Goal: Task Accomplishment & Management: Manage account settings

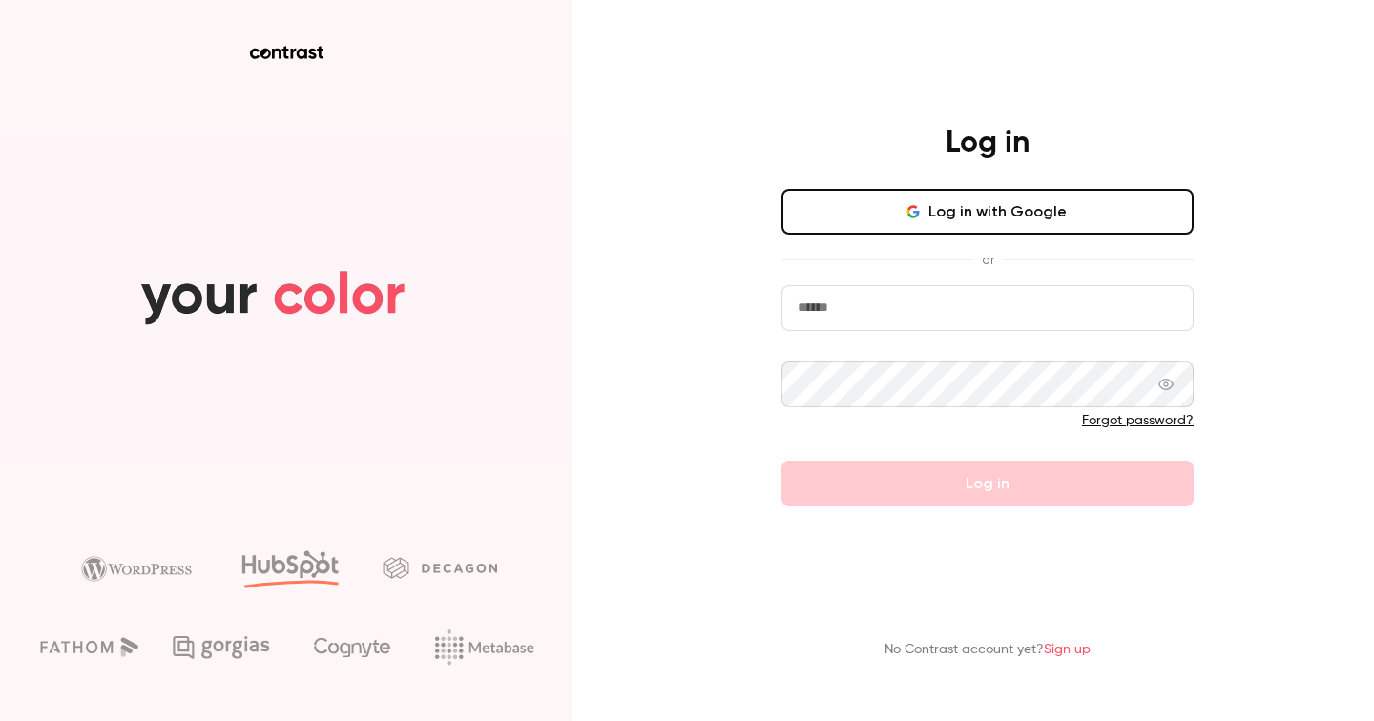
click at [1008, 208] on button "Log in with Google" at bounding box center [988, 212] width 412 height 46
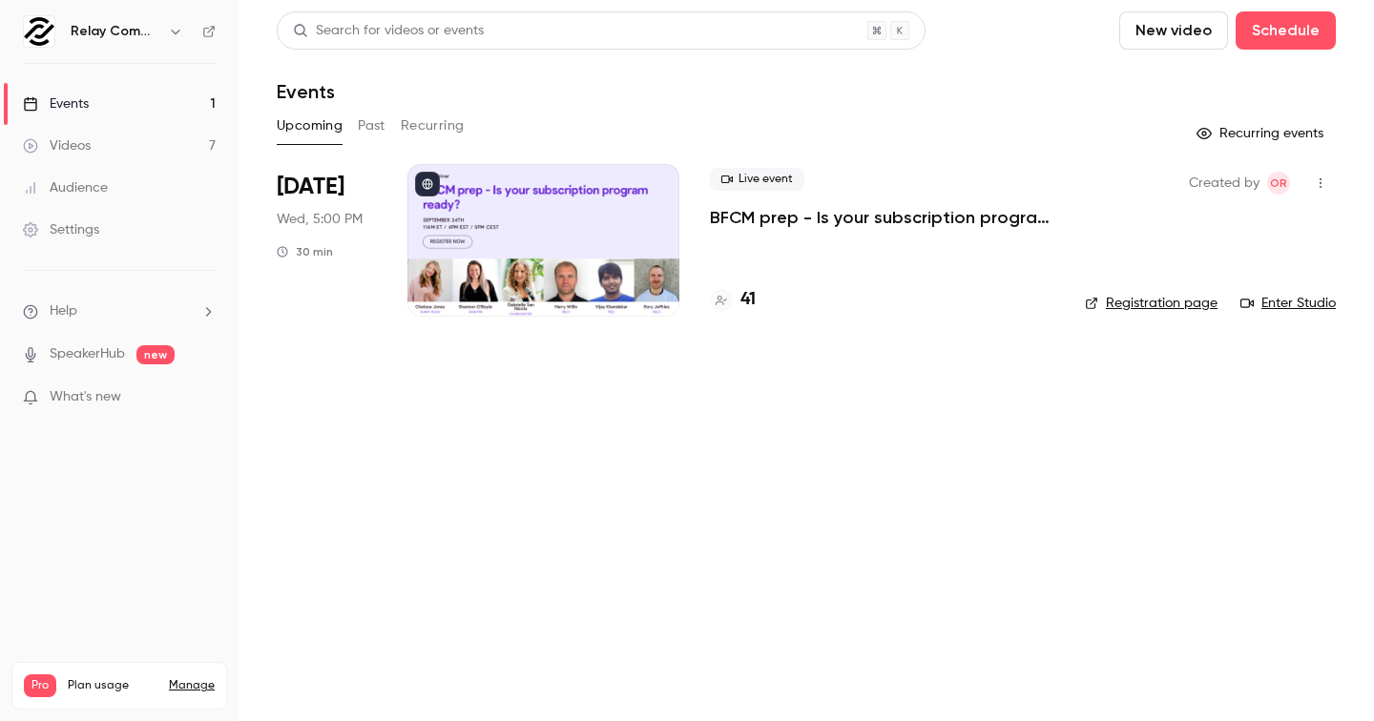
click at [502, 241] on div at bounding box center [544, 240] width 272 height 153
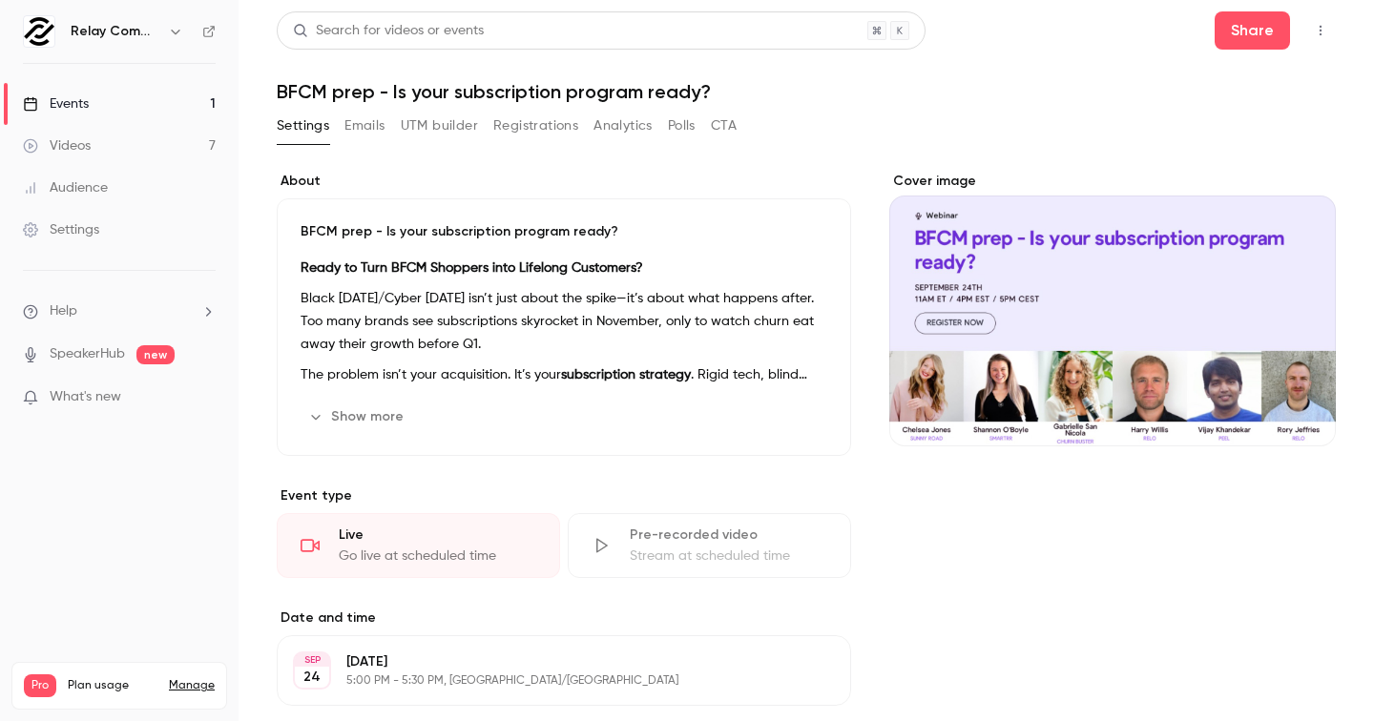
click at [470, 134] on button "UTM builder" at bounding box center [439, 126] width 77 height 31
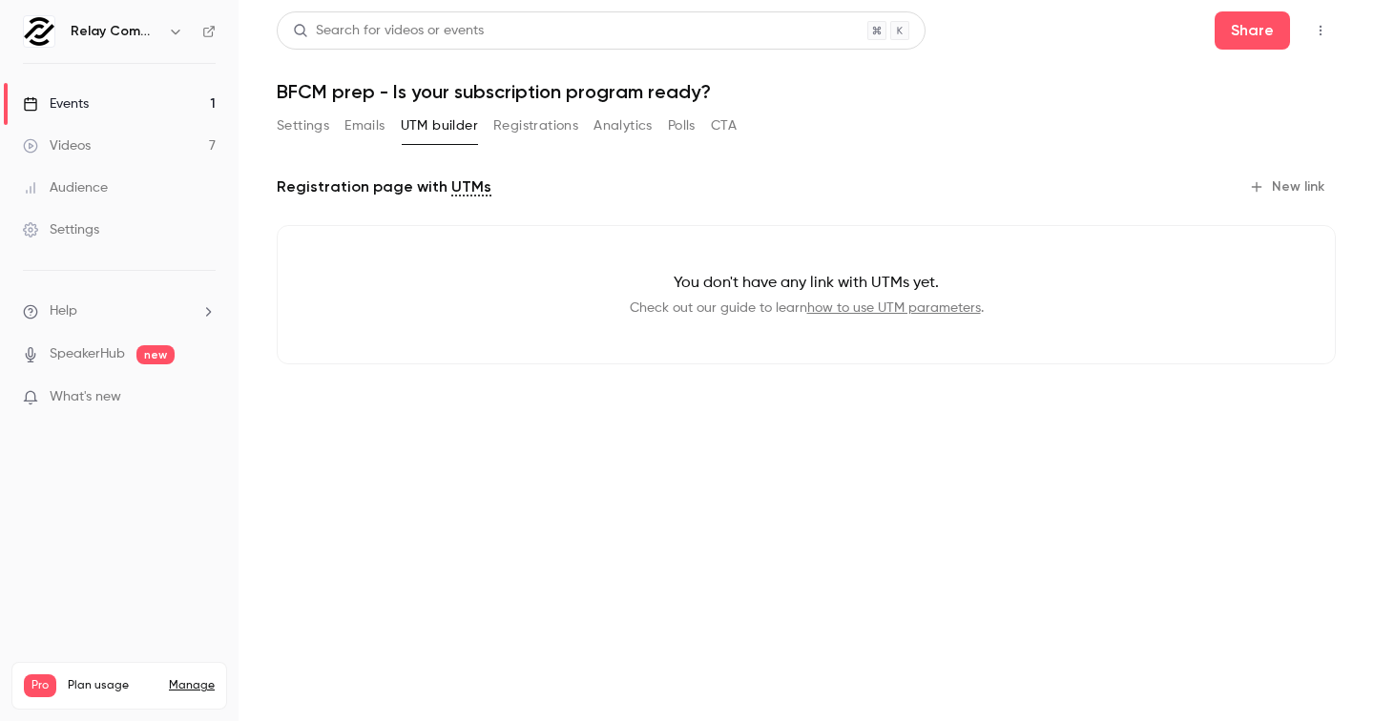
click at [554, 136] on button "Registrations" at bounding box center [535, 126] width 85 height 31
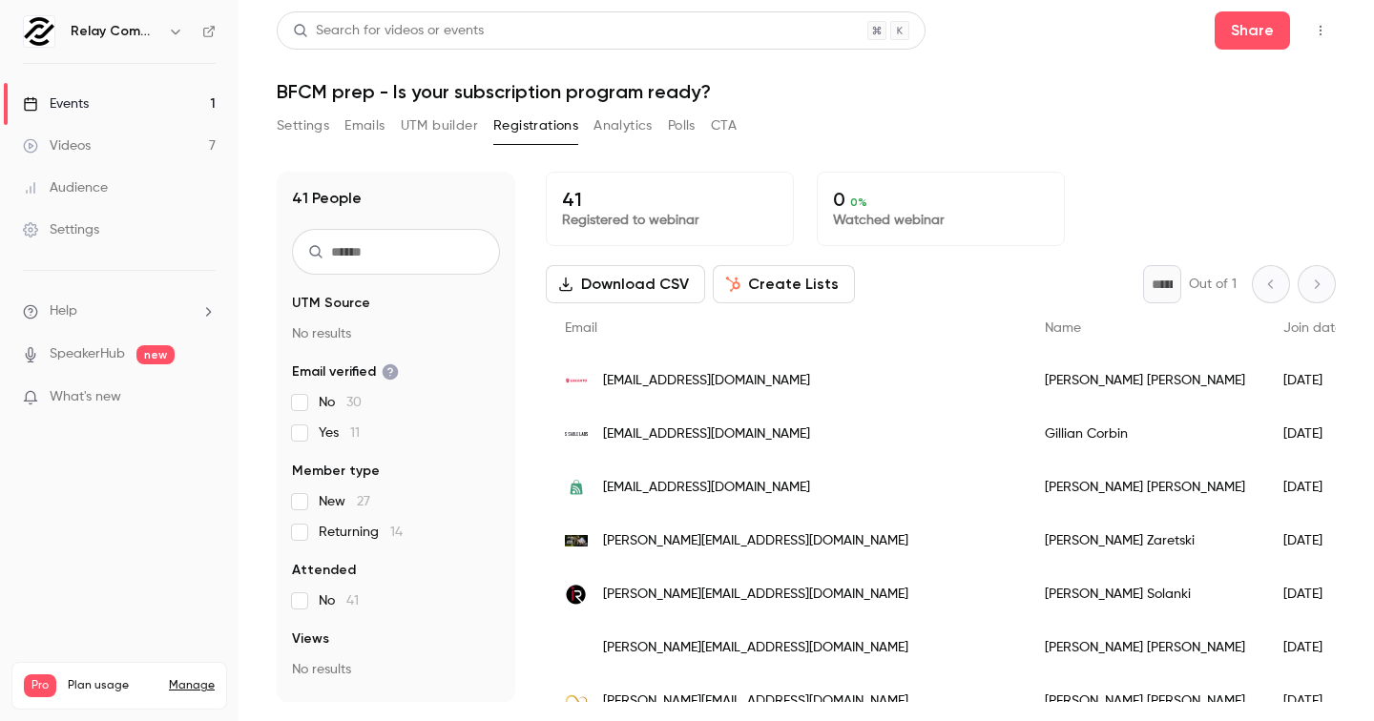
click at [616, 128] on button "Analytics" at bounding box center [623, 126] width 59 height 31
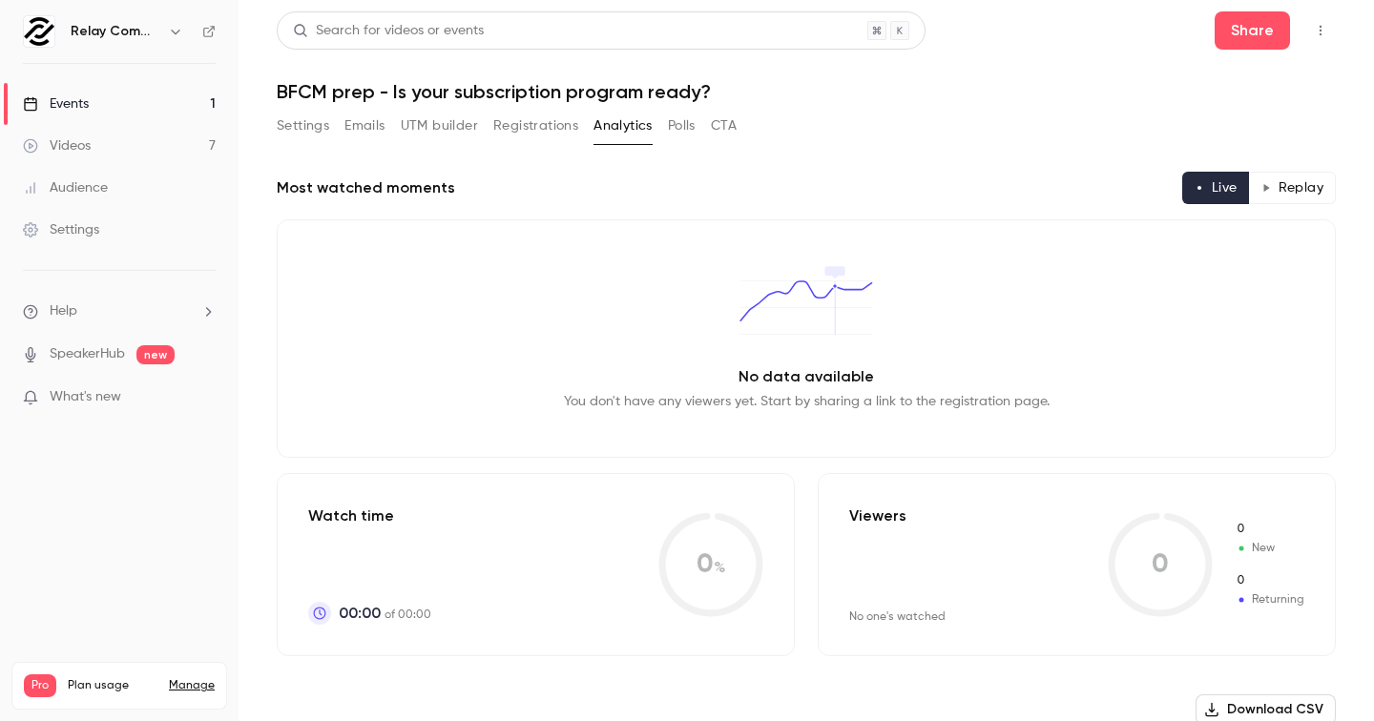
click at [695, 115] on button "Polls" at bounding box center [682, 126] width 28 height 31
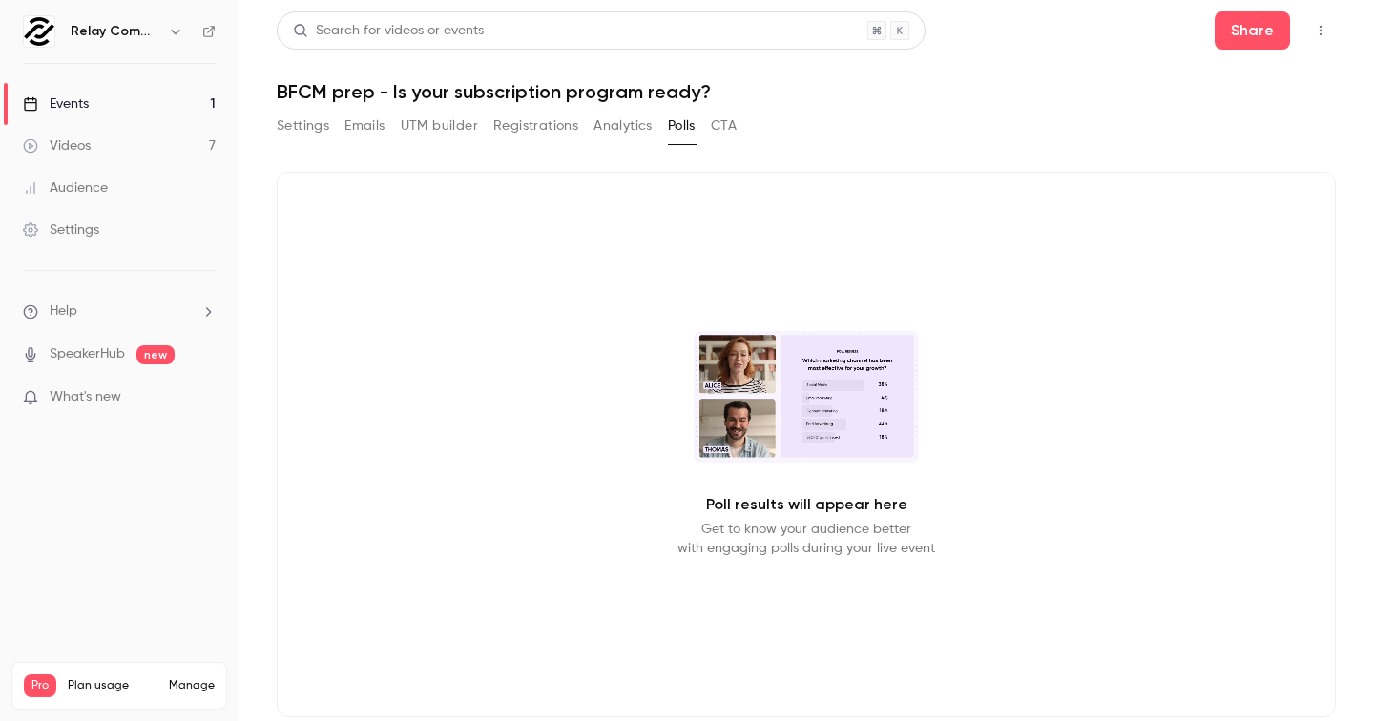
click at [722, 125] on button "CTA" at bounding box center [724, 126] width 26 height 31
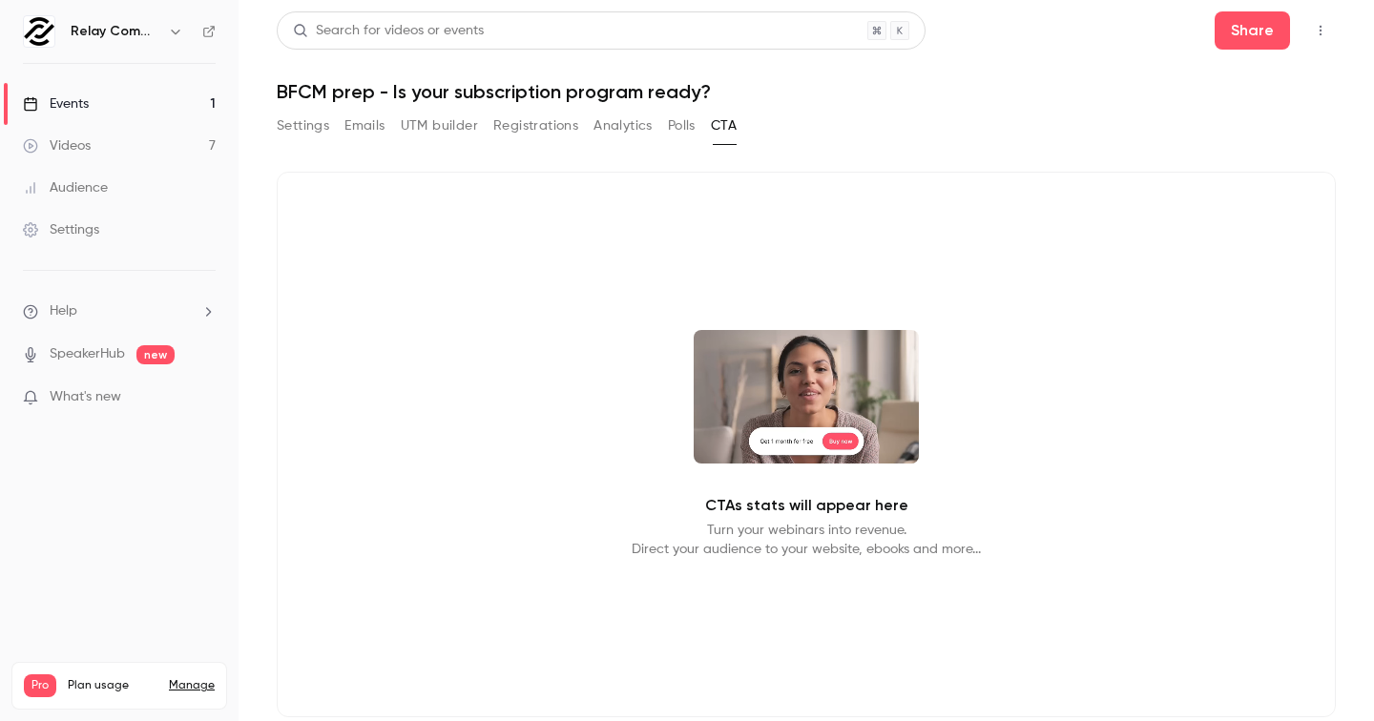
click at [397, 126] on div "Settings Emails UTM builder Registrations Analytics Polls CTA" at bounding box center [507, 126] width 460 height 31
click at [429, 129] on button "UTM builder" at bounding box center [439, 126] width 77 height 31
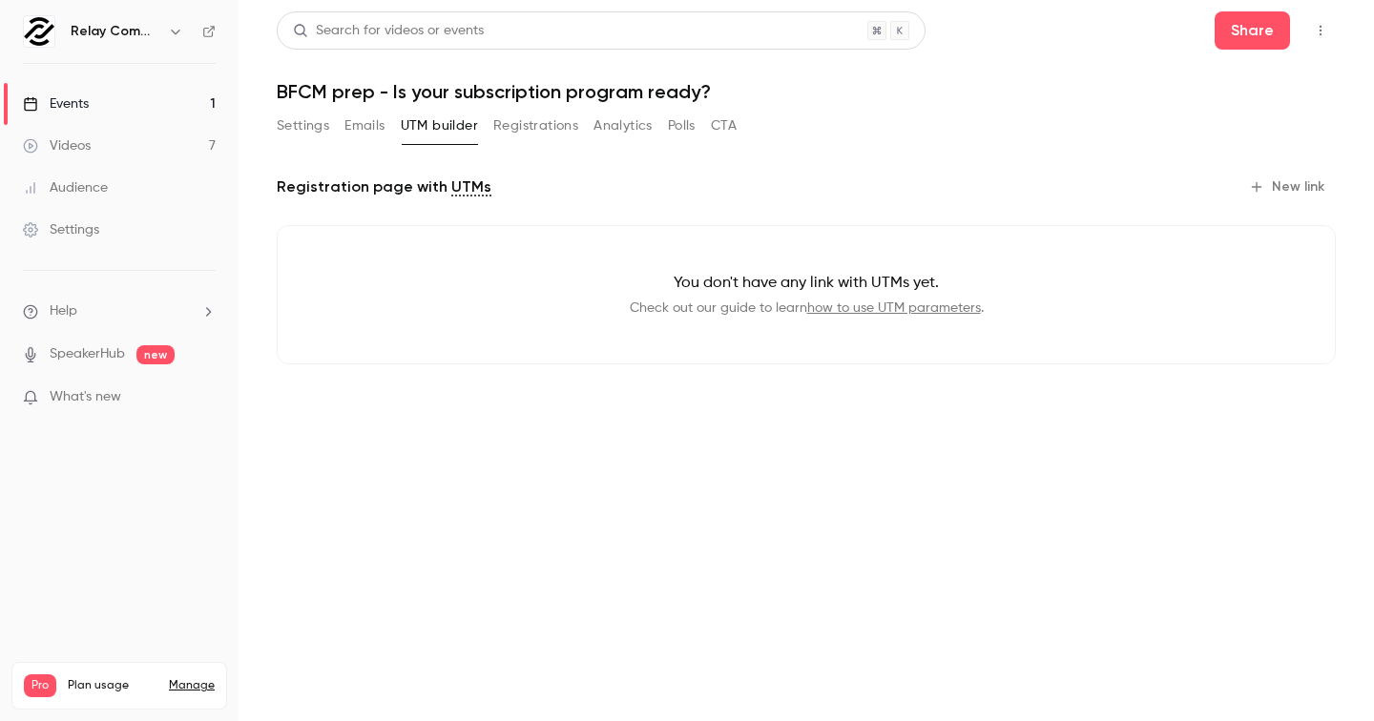
click at [372, 124] on button "Emails" at bounding box center [365, 126] width 40 height 31
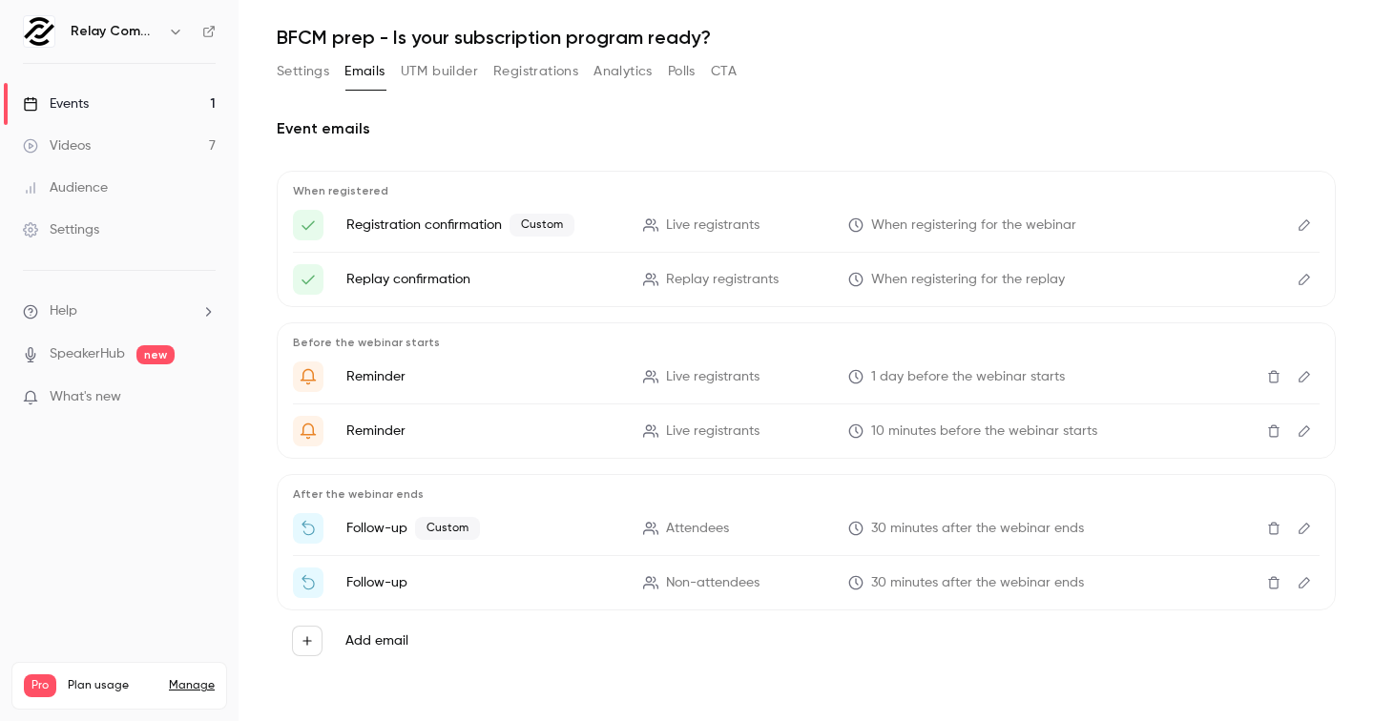
scroll to position [54, 0]
click at [890, 383] on span "1 day before the webinar starts" at bounding box center [968, 377] width 194 height 20
click at [1308, 376] on icon "Edit" at bounding box center [1304, 376] width 11 height 11
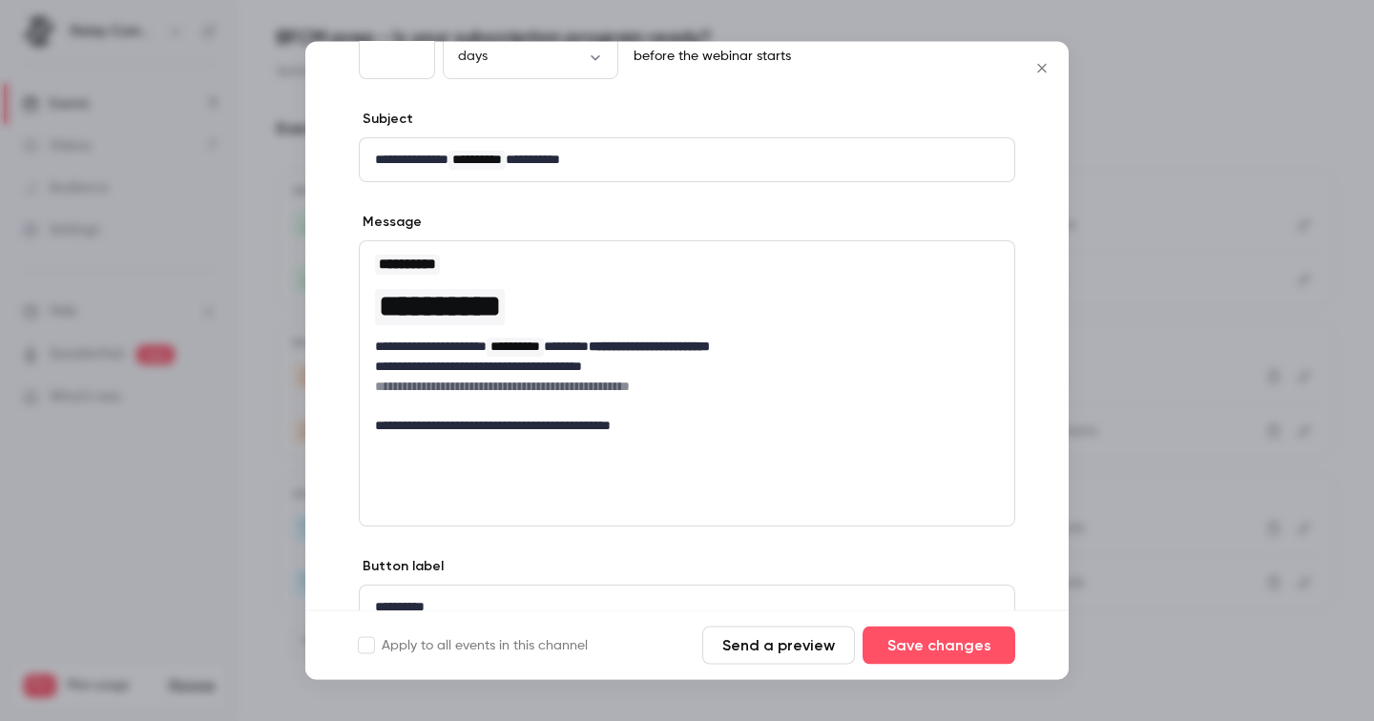
scroll to position [203, 0]
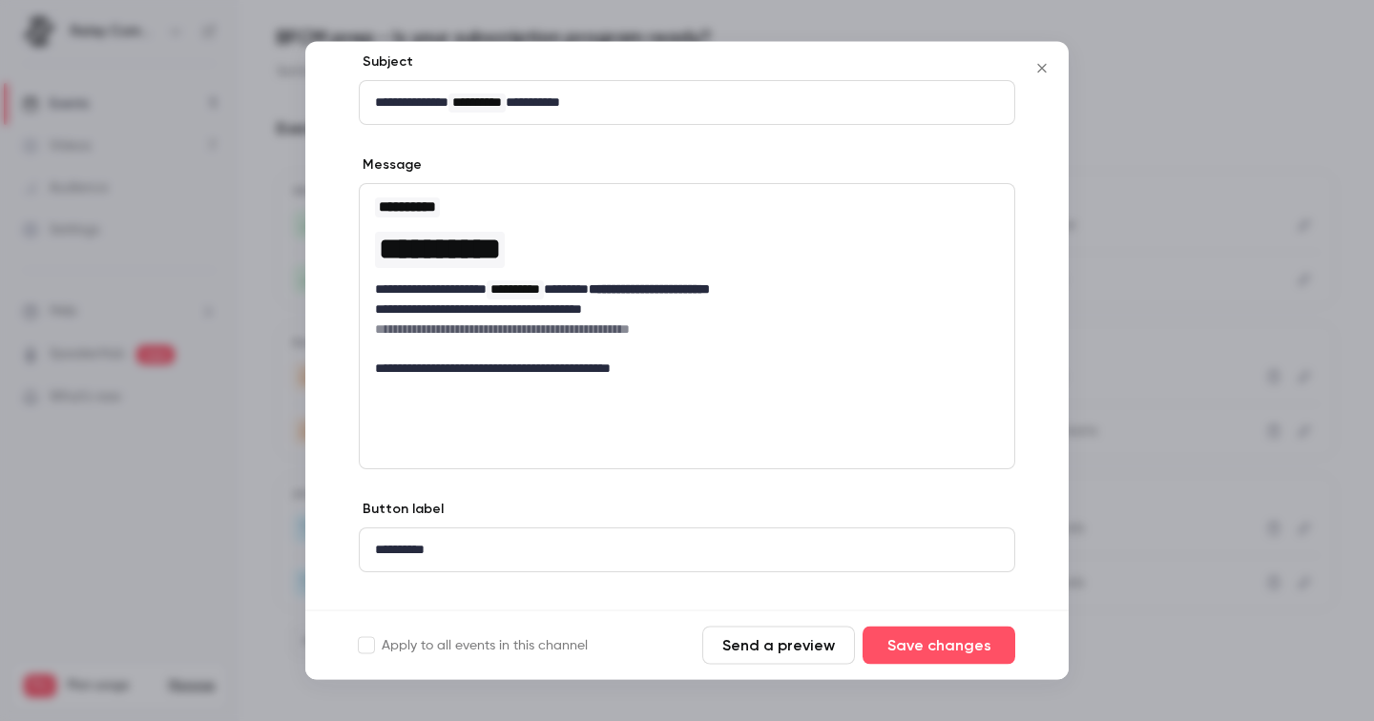
click at [1244, 401] on div at bounding box center [687, 360] width 1374 height 721
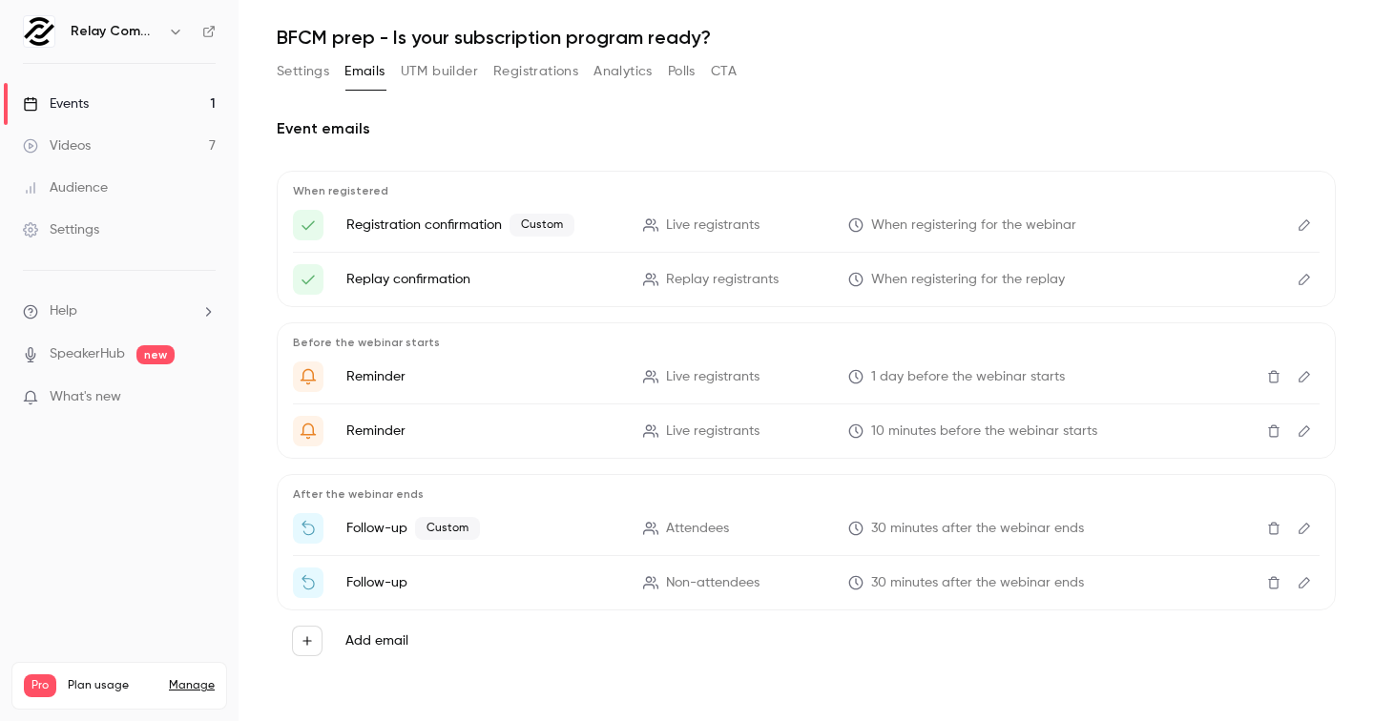
click at [1313, 431] on button "Edit" at bounding box center [1304, 431] width 31 height 31
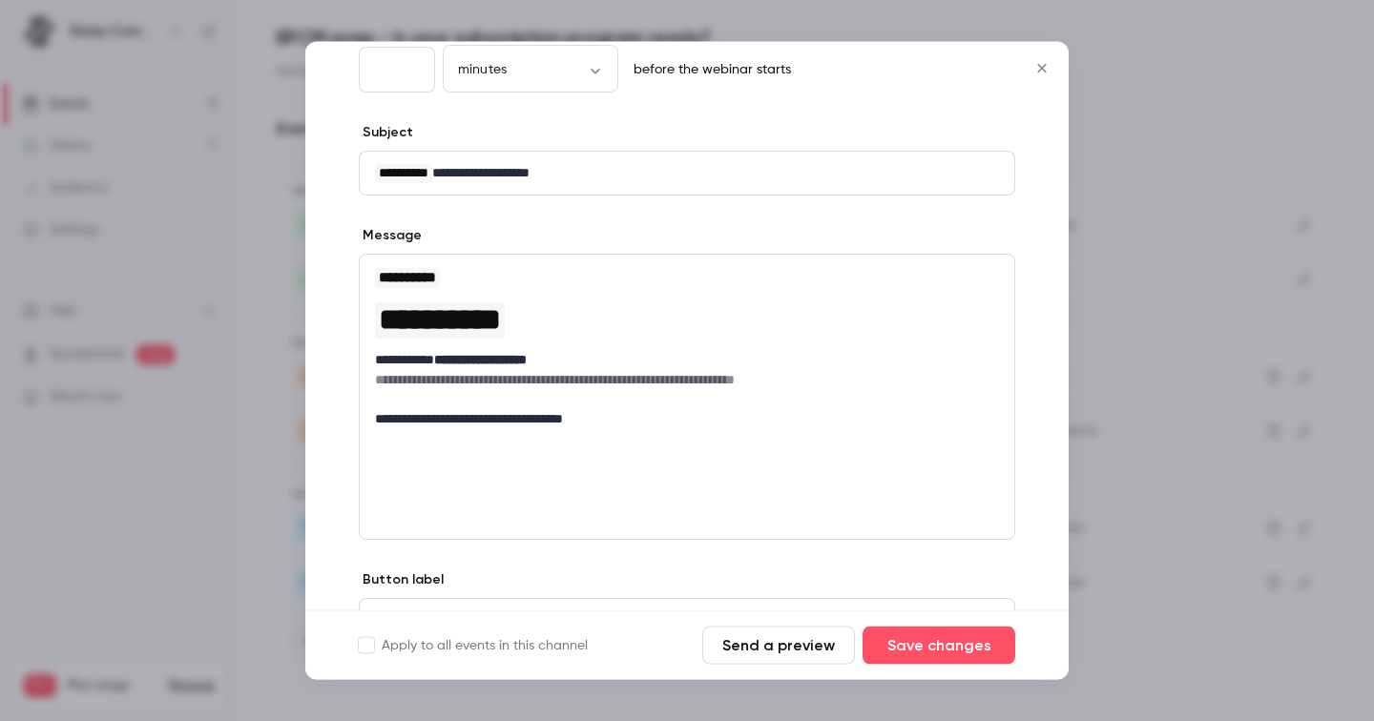
scroll to position [196, 0]
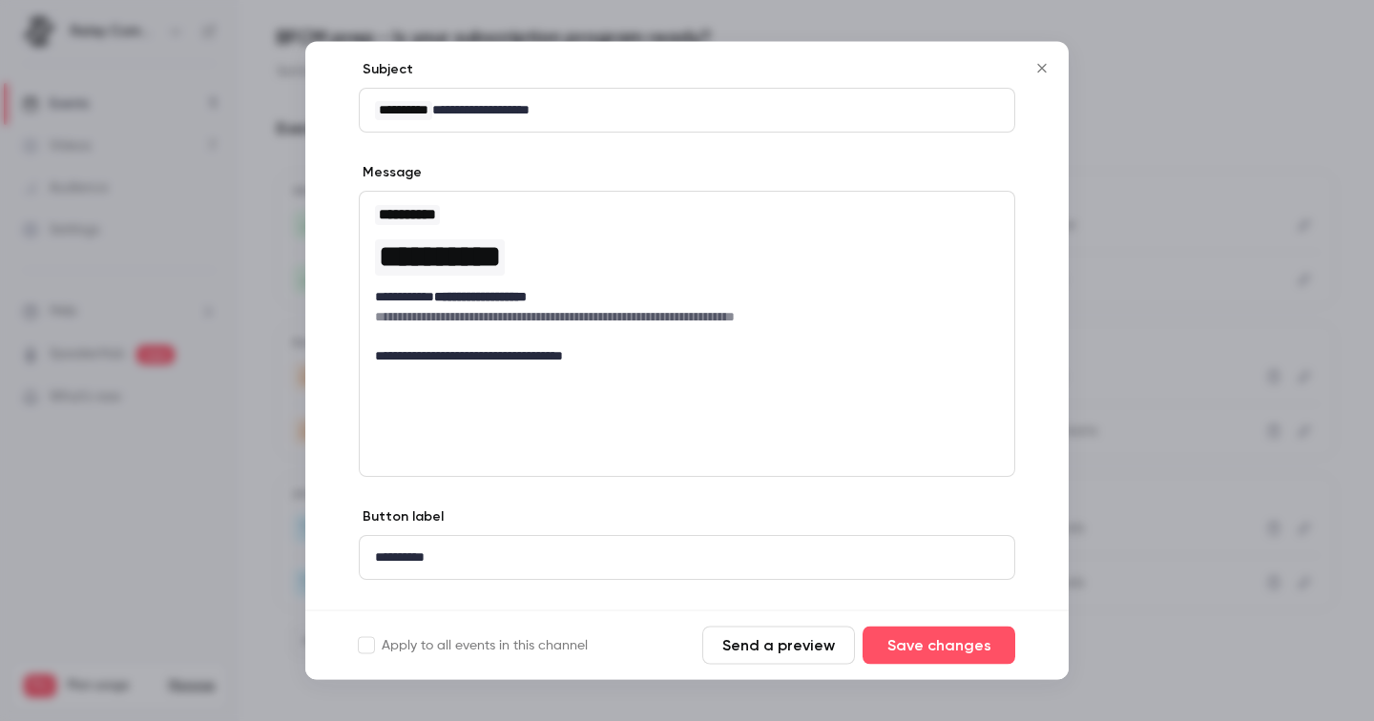
click at [1161, 382] on div at bounding box center [687, 360] width 1374 height 721
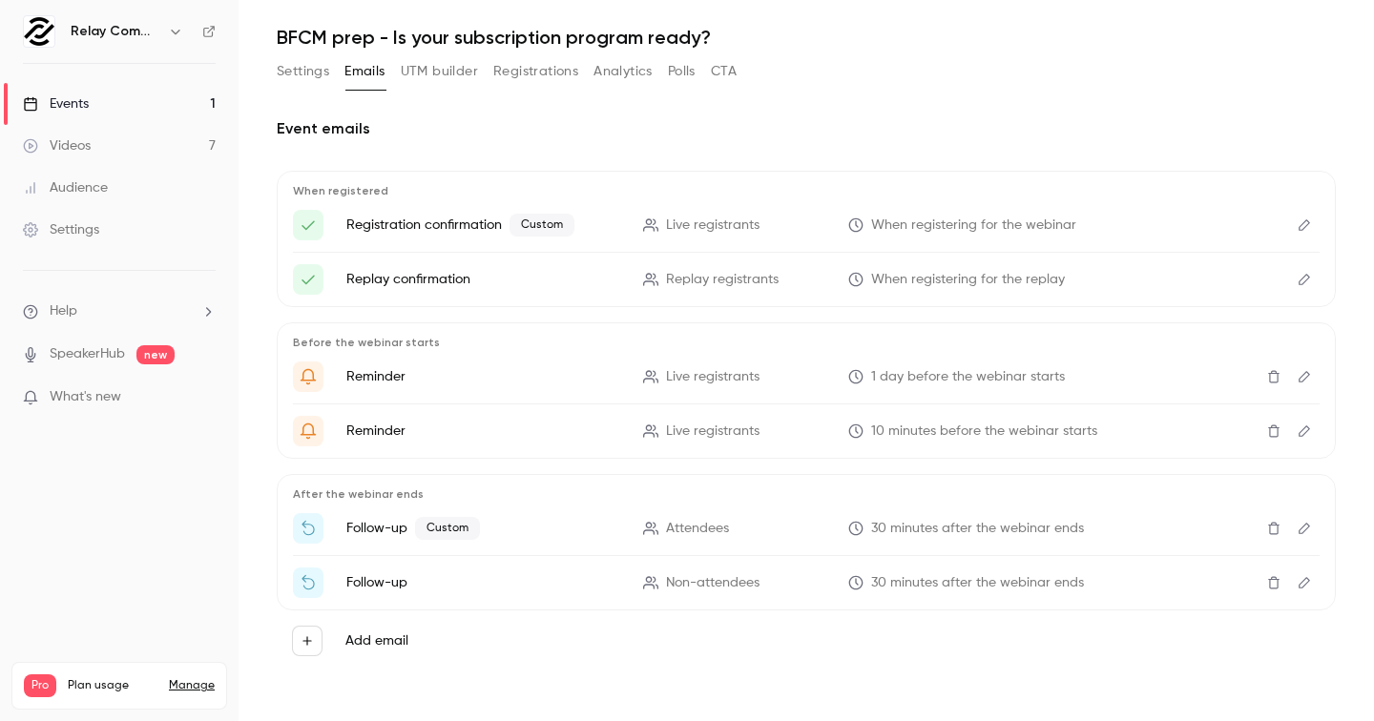
click at [1311, 535] on button "Edit" at bounding box center [1304, 528] width 31 height 31
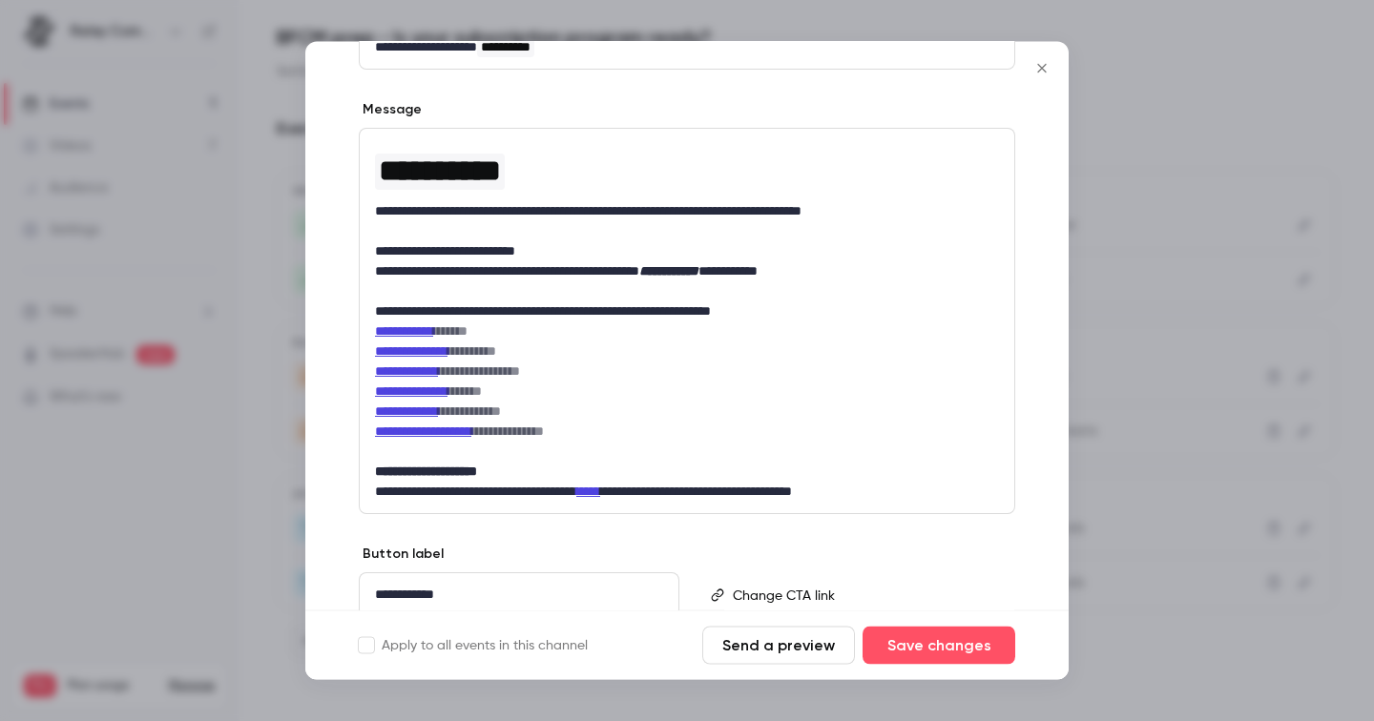
scroll to position [260, 0]
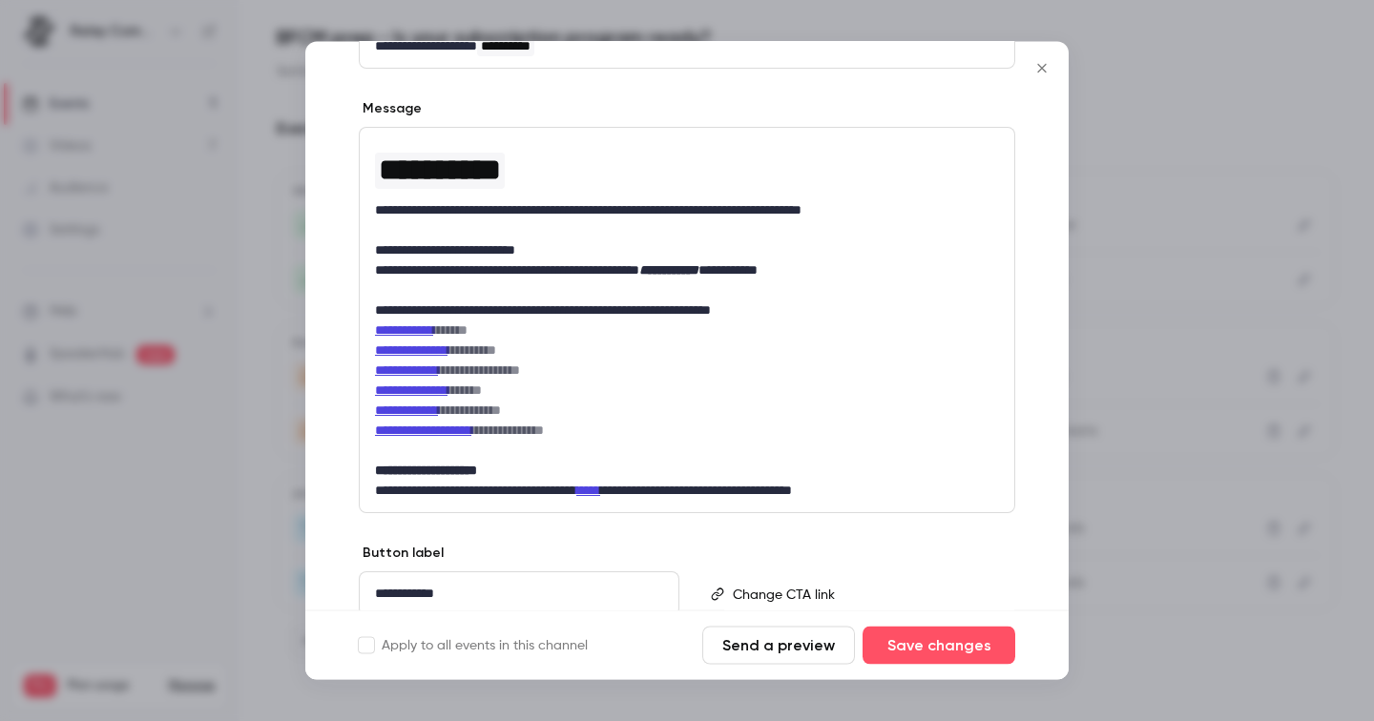
click at [1133, 411] on div at bounding box center [687, 360] width 1374 height 721
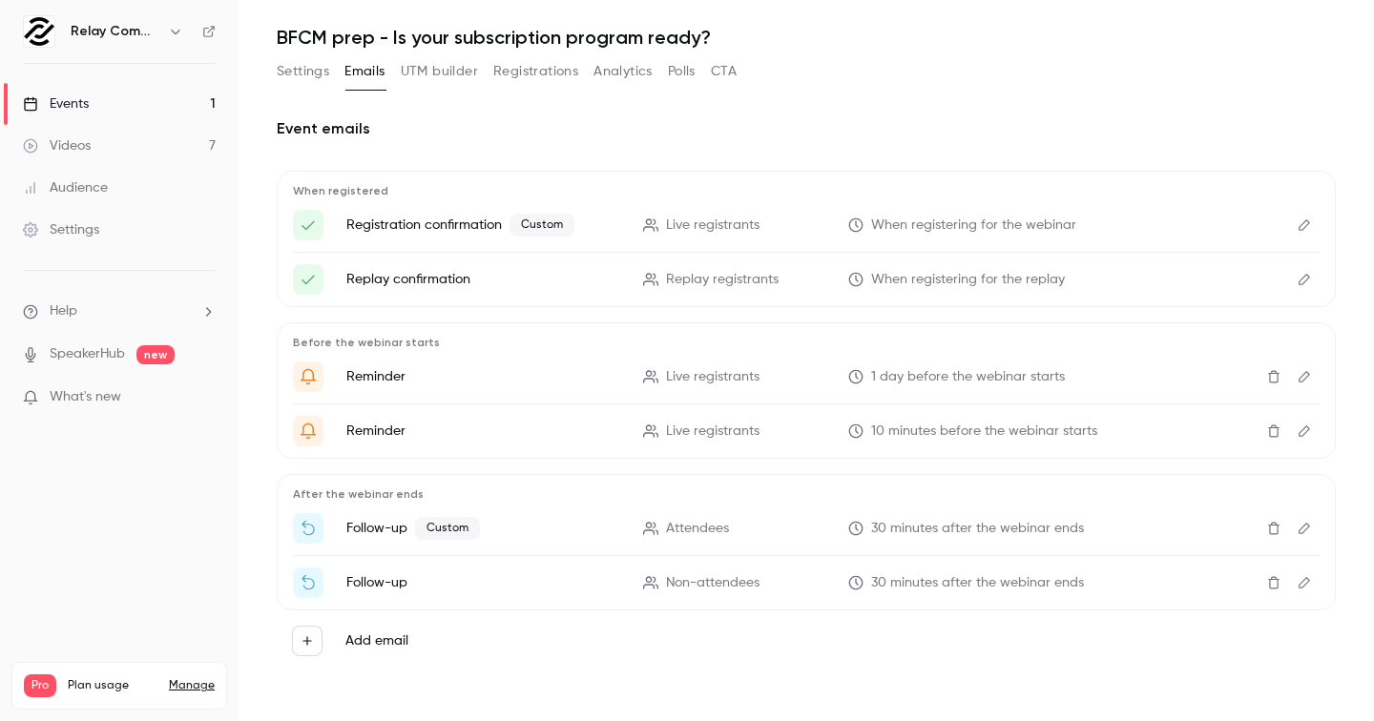
click at [1307, 592] on button "Edit" at bounding box center [1304, 583] width 31 height 31
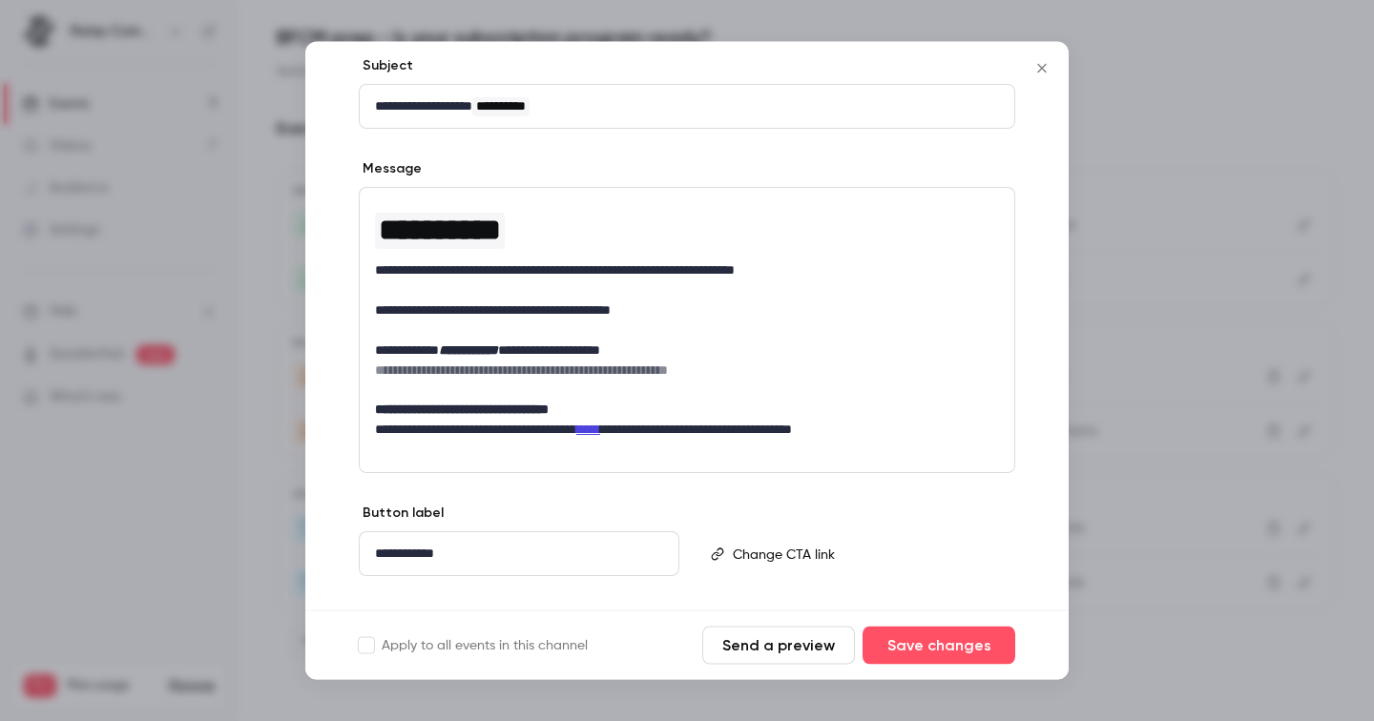
scroll to position [212, 0]
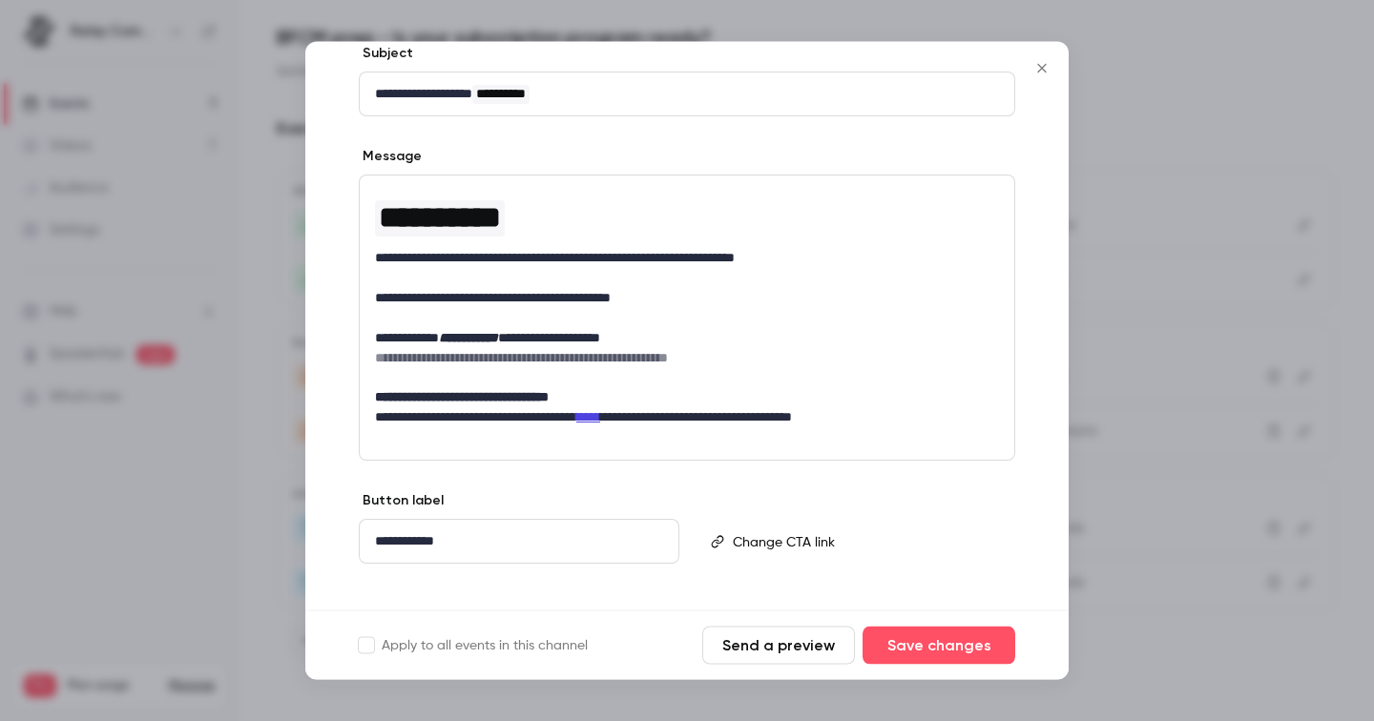
click at [1274, 283] on div at bounding box center [687, 360] width 1374 height 721
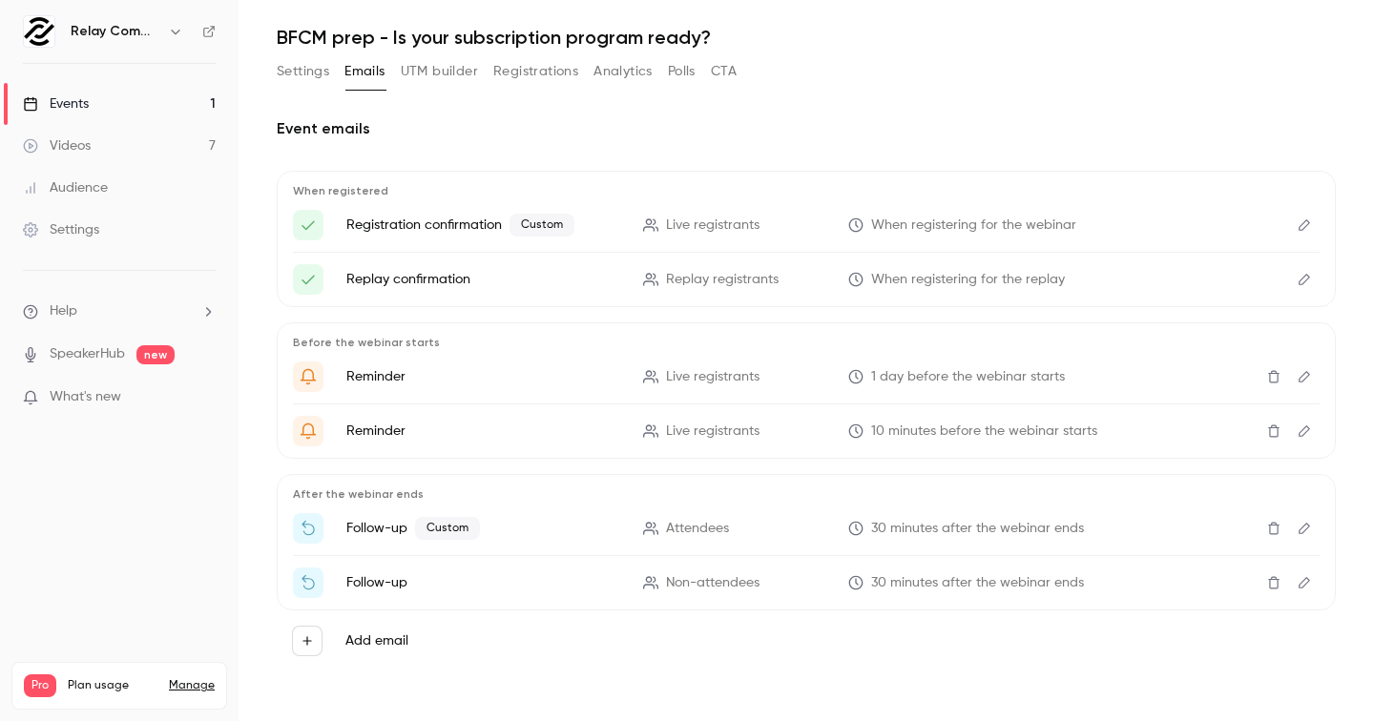
click at [1301, 583] on icon "Edit" at bounding box center [1304, 582] width 15 height 13
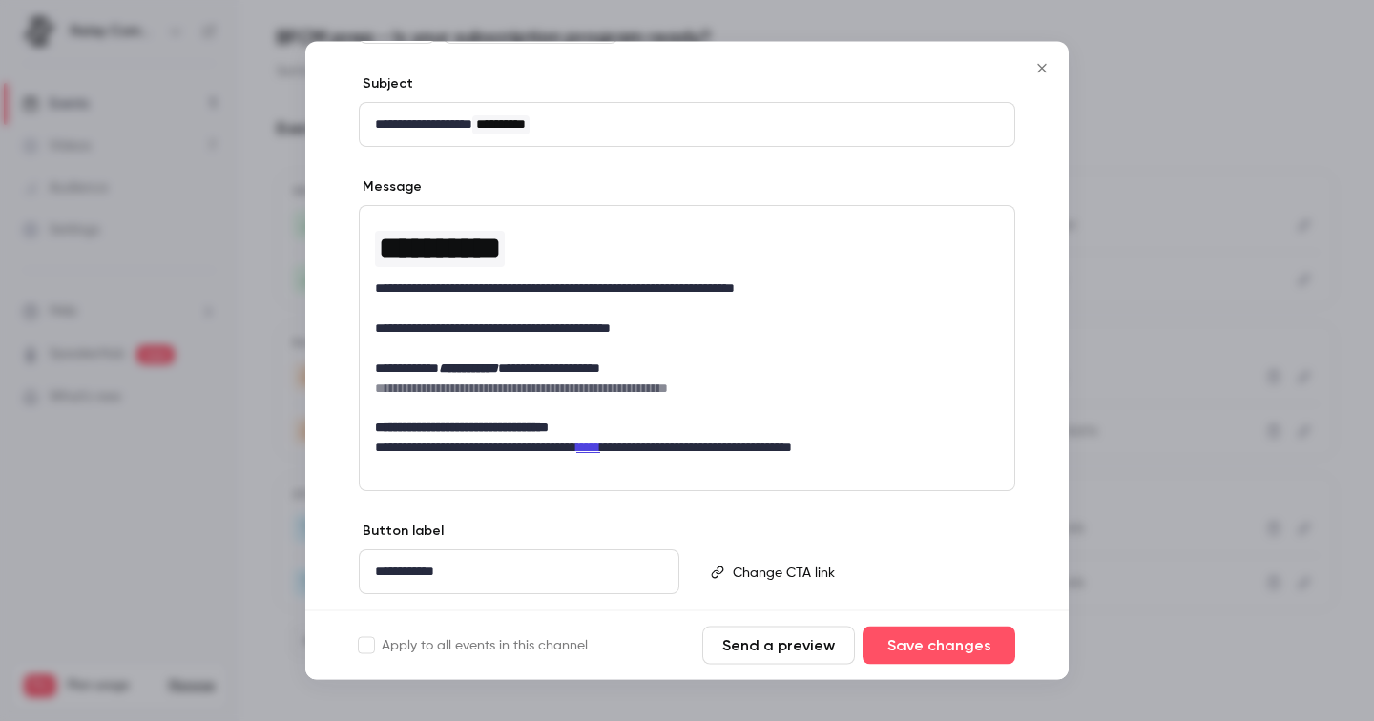
scroll to position [185, 0]
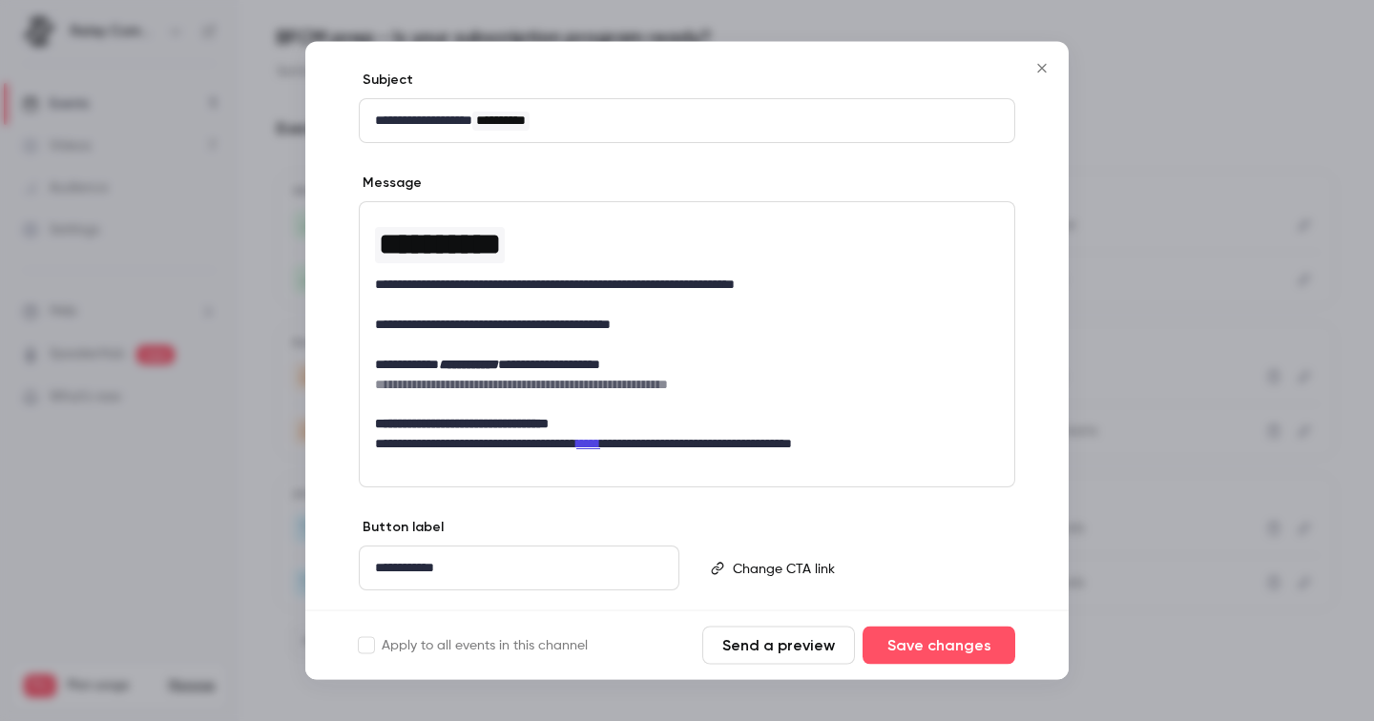
click at [1160, 441] on div at bounding box center [687, 360] width 1374 height 721
